Goal: Transaction & Acquisition: Register for event/course

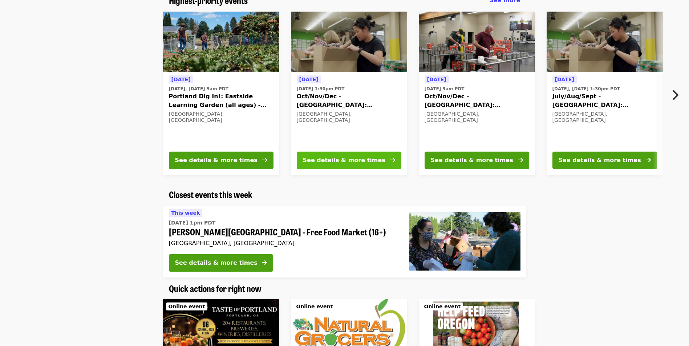
scroll to position [73, 0]
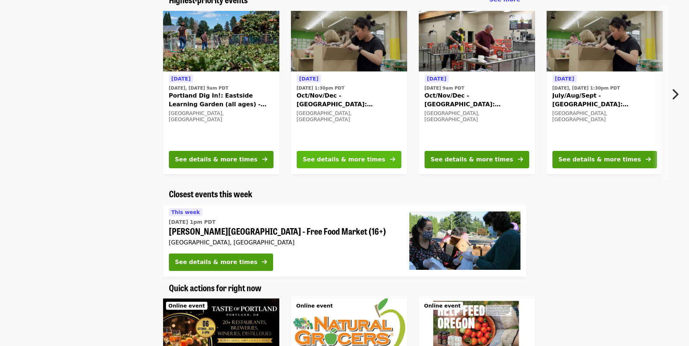
click at [349, 156] on div "See details & more times" at bounding box center [344, 159] width 82 height 9
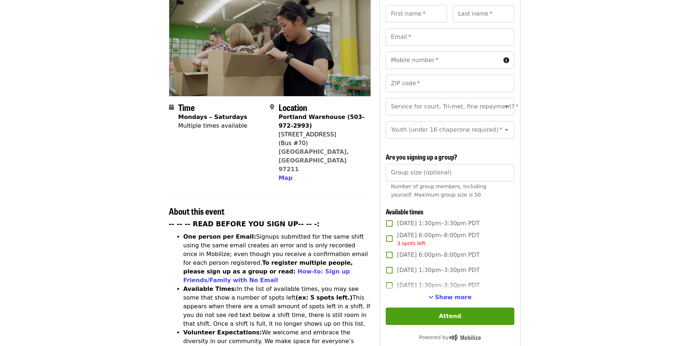
scroll to position [109, 0]
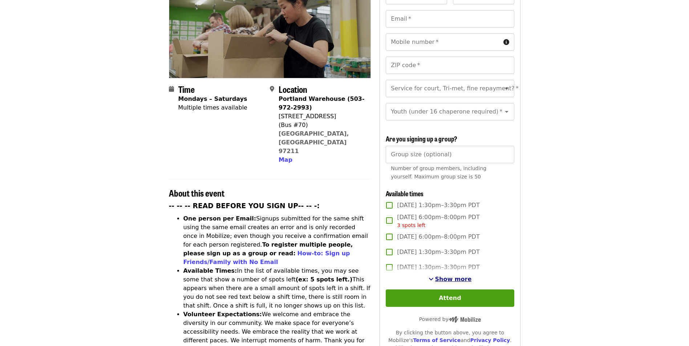
click at [456, 276] on span "Show more" at bounding box center [453, 279] width 37 height 7
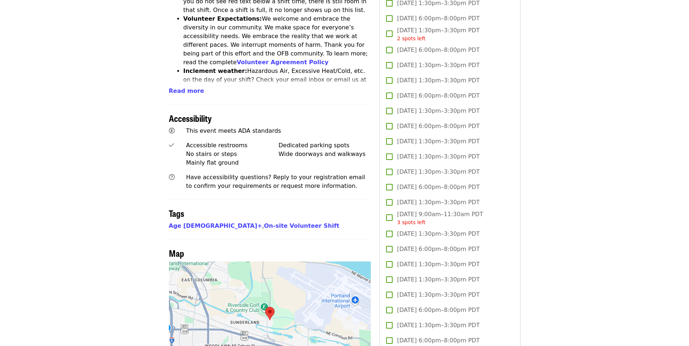
scroll to position [399, 0]
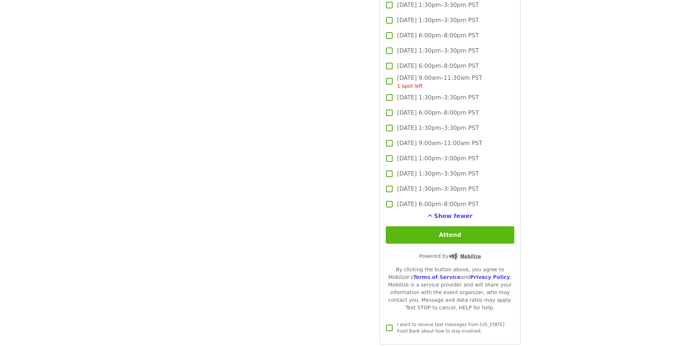
click at [449, 233] on button "Attend" at bounding box center [450, 235] width 128 height 17
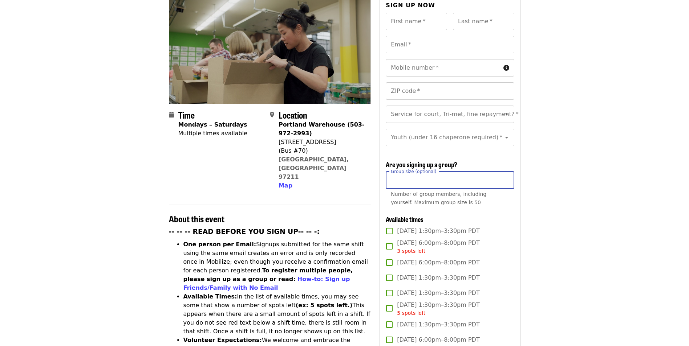
type input "*"
click at [505, 179] on input "*" at bounding box center [450, 180] width 128 height 17
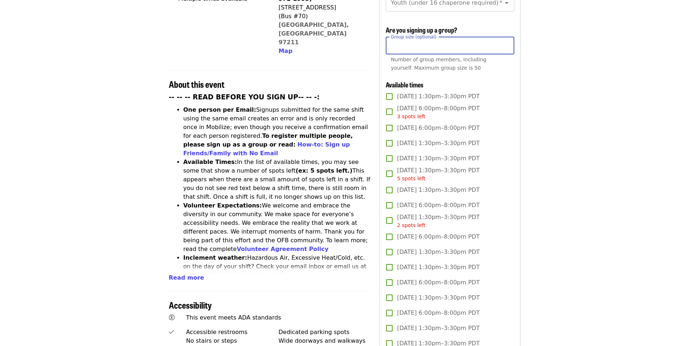
scroll to position [0, 0]
